Goal: Navigation & Orientation: Find specific page/section

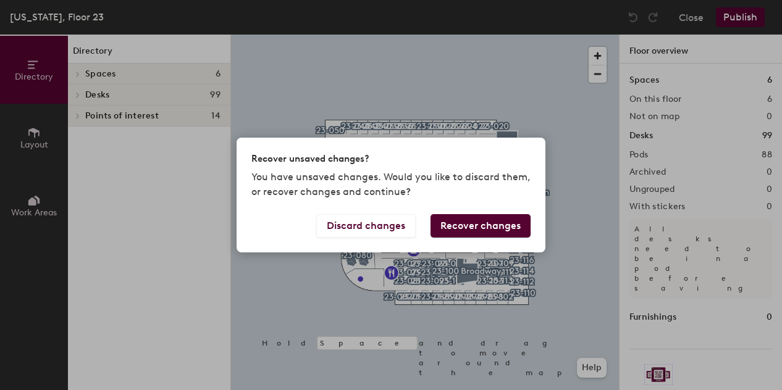
click at [478, 227] on button "Recover changes" at bounding box center [481, 225] width 100 height 23
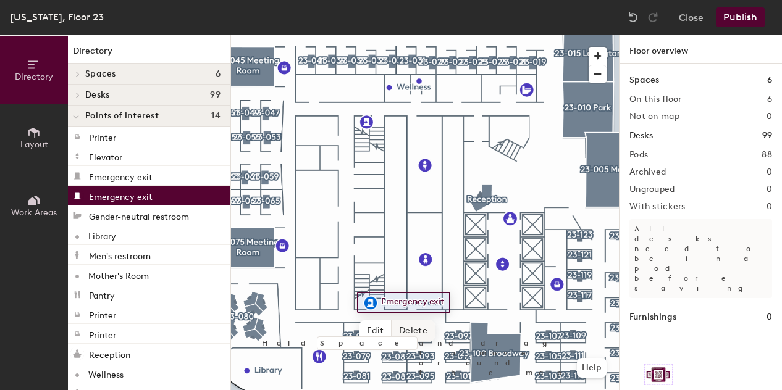
click at [410, 334] on span "Delete" at bounding box center [413, 331] width 43 height 21
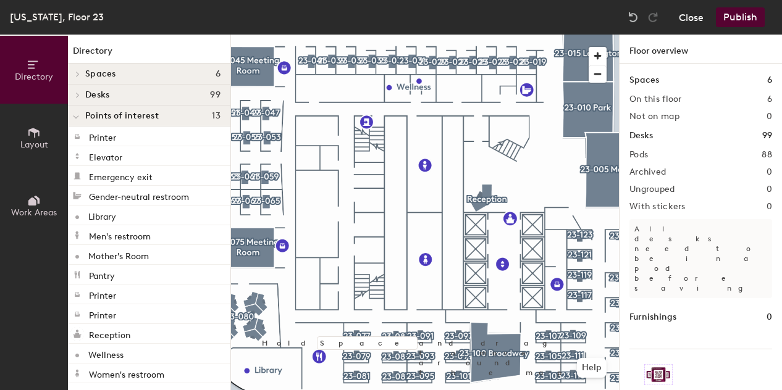
click at [688, 19] on button "Close" at bounding box center [691, 17] width 25 height 20
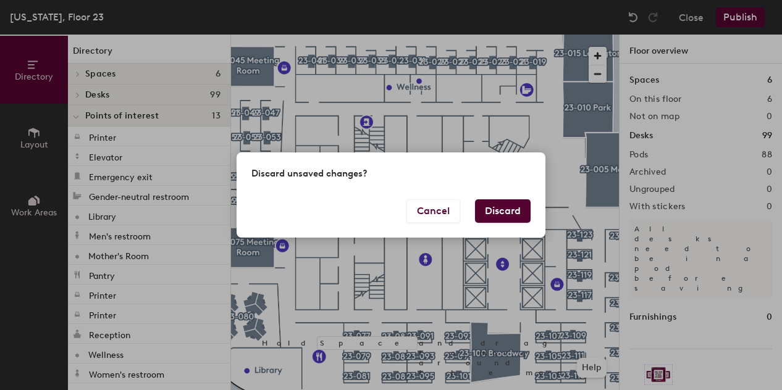
click at [508, 203] on button "Discard" at bounding box center [503, 211] width 56 height 23
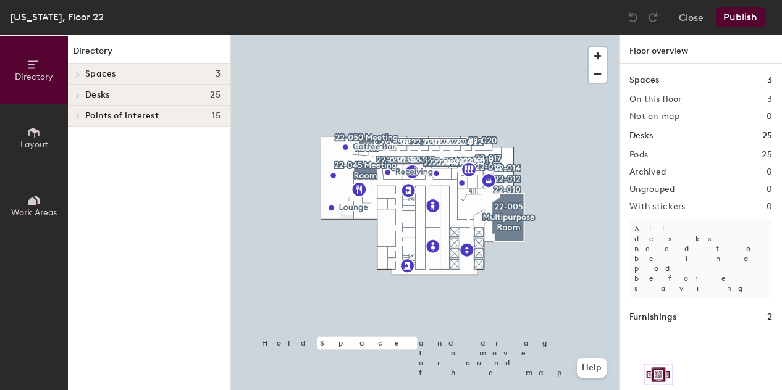
click at [179, 69] on h4 "Spaces 3" at bounding box center [152, 74] width 135 height 10
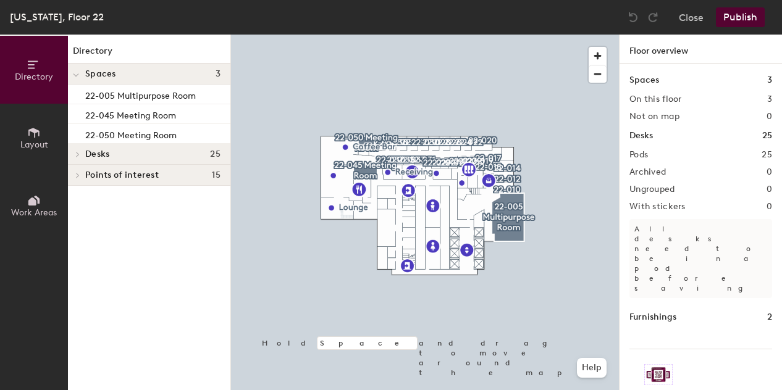
click at [179, 69] on h4 "Spaces 3" at bounding box center [152, 74] width 135 height 10
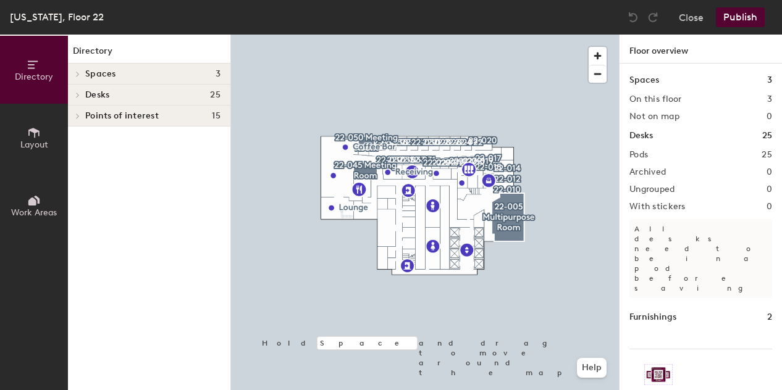
click at [162, 87] on div "Desks 25" at bounding box center [149, 95] width 162 height 21
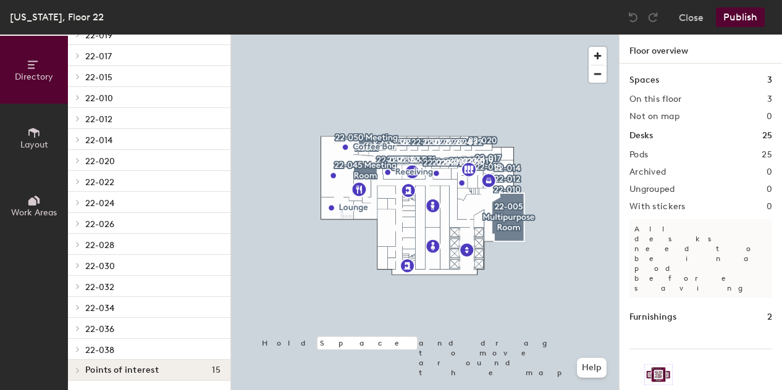
scroll to position [271, 0]
click at [115, 160] on p "22-020" at bounding box center [152, 161] width 135 height 16
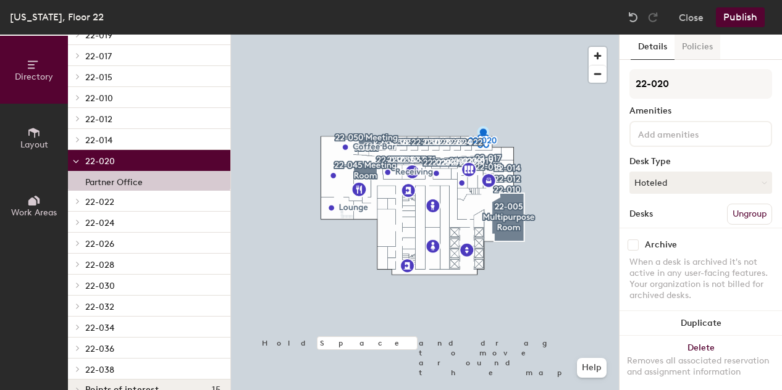
click at [698, 55] on button "Policies" at bounding box center [698, 47] width 46 height 25
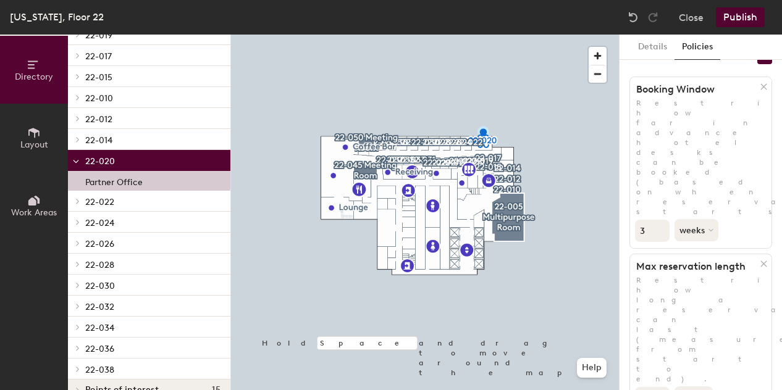
scroll to position [0, 0]
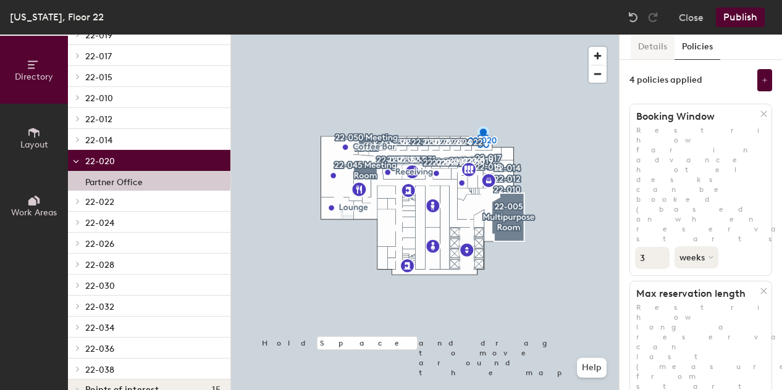
click at [647, 38] on button "Details" at bounding box center [653, 47] width 44 height 25
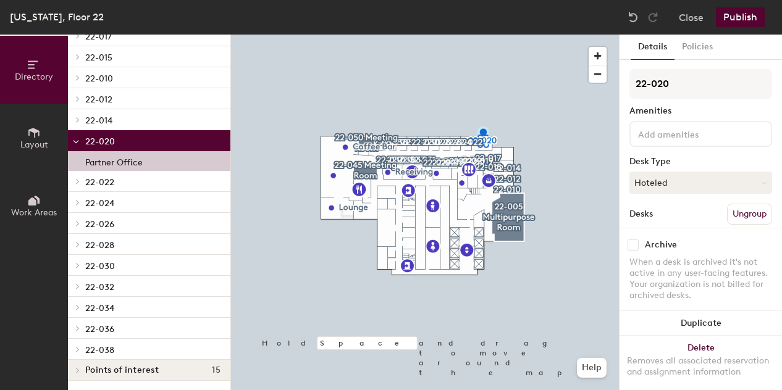
scroll to position [78, 0]
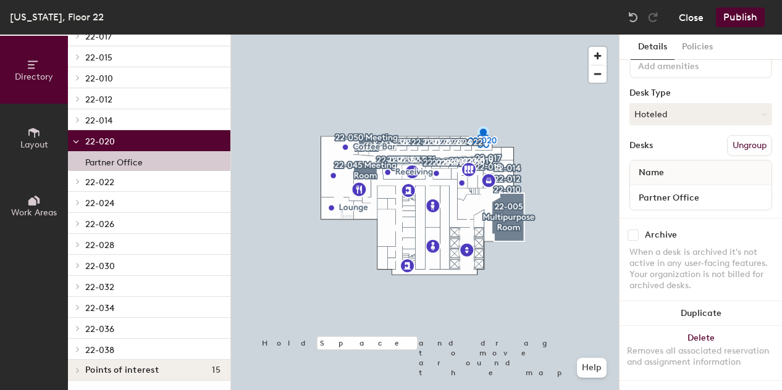
click at [690, 14] on button "Close" at bounding box center [691, 17] width 25 height 20
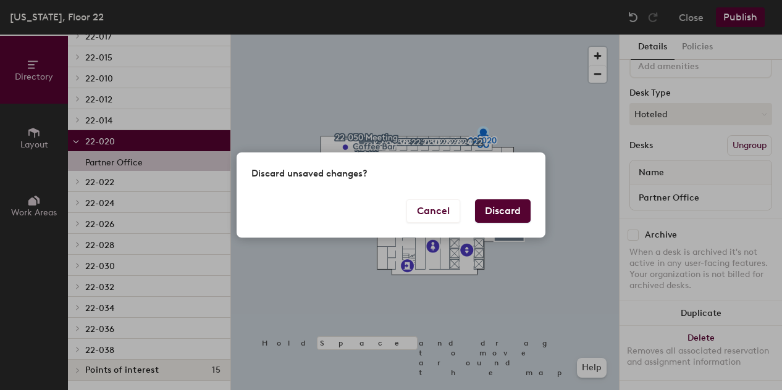
click at [510, 212] on button "Discard" at bounding box center [503, 211] width 56 height 23
